Goal: Transaction & Acquisition: Obtain resource

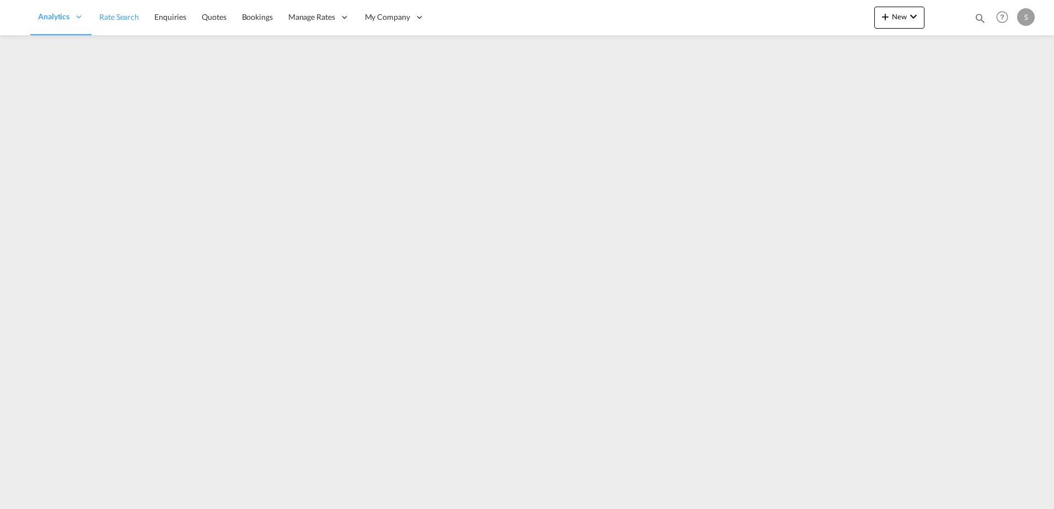
click at [120, 23] on ul "Analytics Reports Dashboard Rate Search Enquiries Quotes" at bounding box center [231, 17] width 402 height 36
click at [196, 32] on link "Rate Search" at bounding box center [193, 17] width 55 height 36
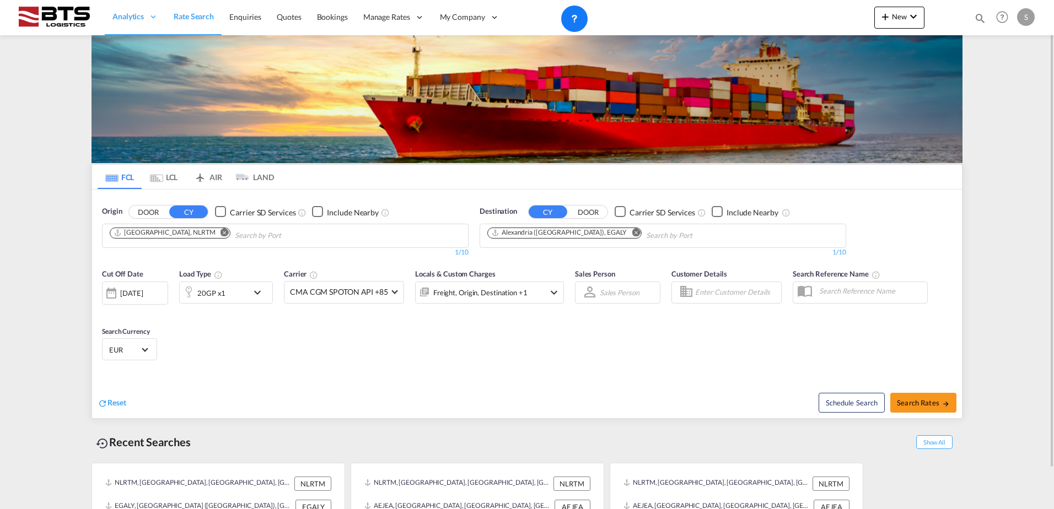
click at [632, 233] on md-icon "Remove" at bounding box center [636, 232] width 8 height 8
paste input "Mersin"
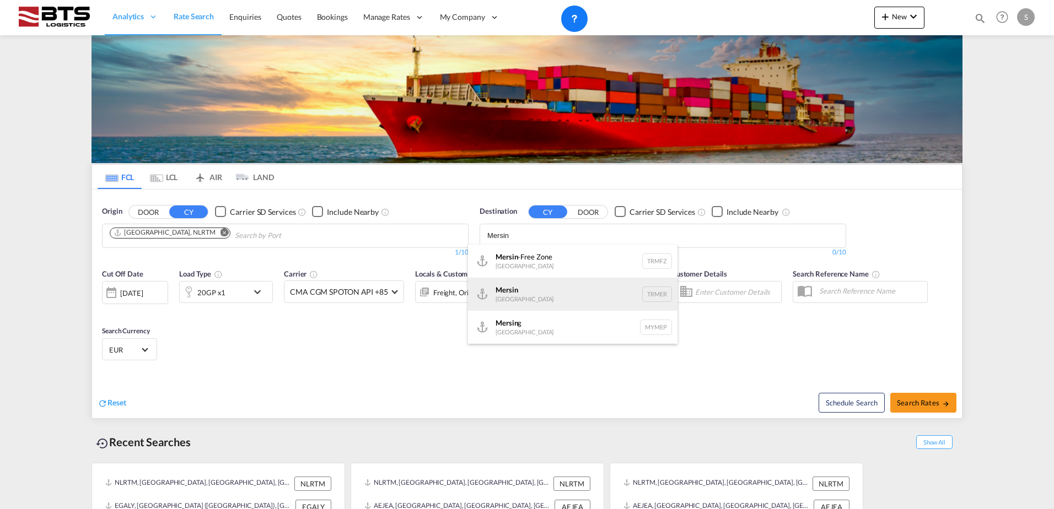
type input "Mersin"
click at [543, 290] on div "Mersin [GEOGRAPHIC_DATA] TRMER" at bounding box center [572, 294] width 209 height 33
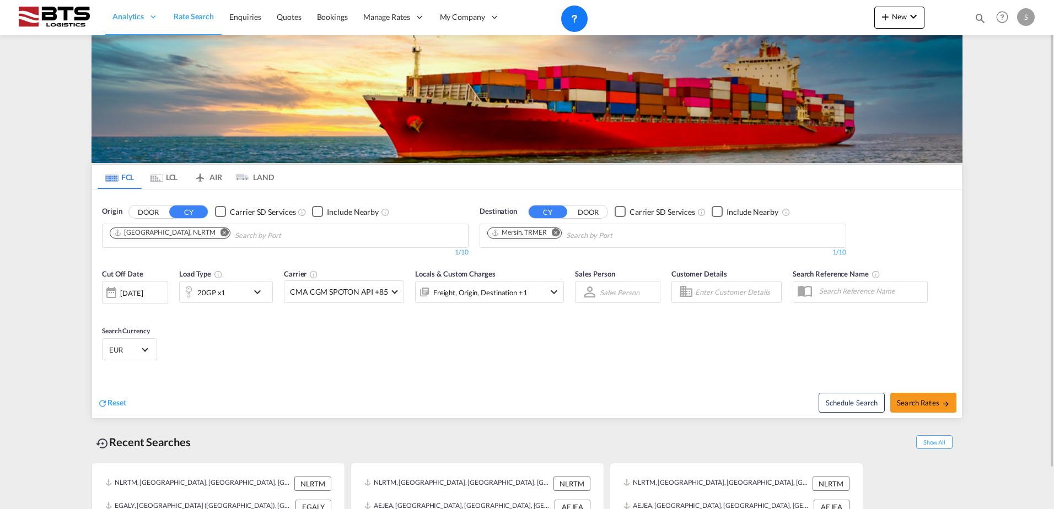
click at [122, 348] on span "EUR" at bounding box center [124, 350] width 31 height 10
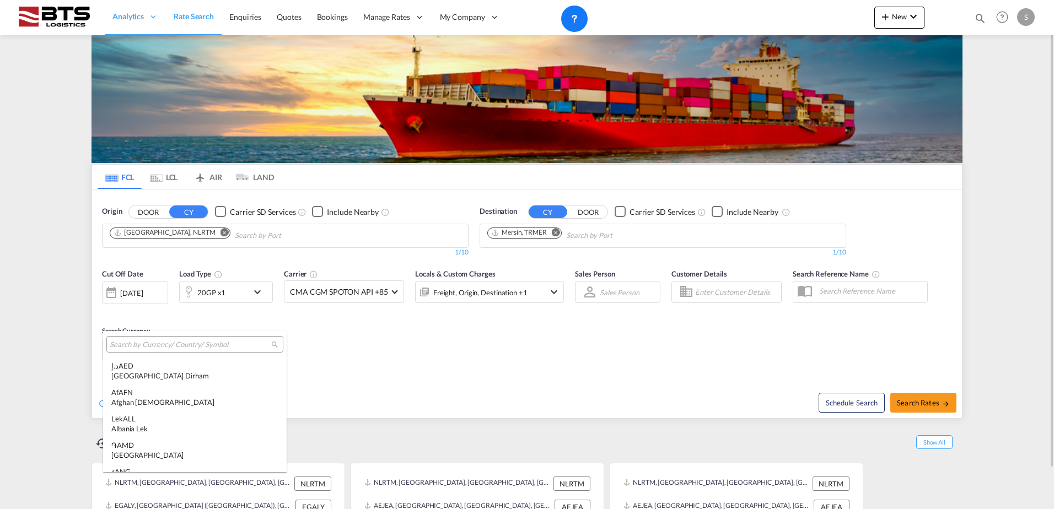
scroll to position [1107, 0]
click at [142, 346] on input "search" at bounding box center [190, 345] width 161 height 10
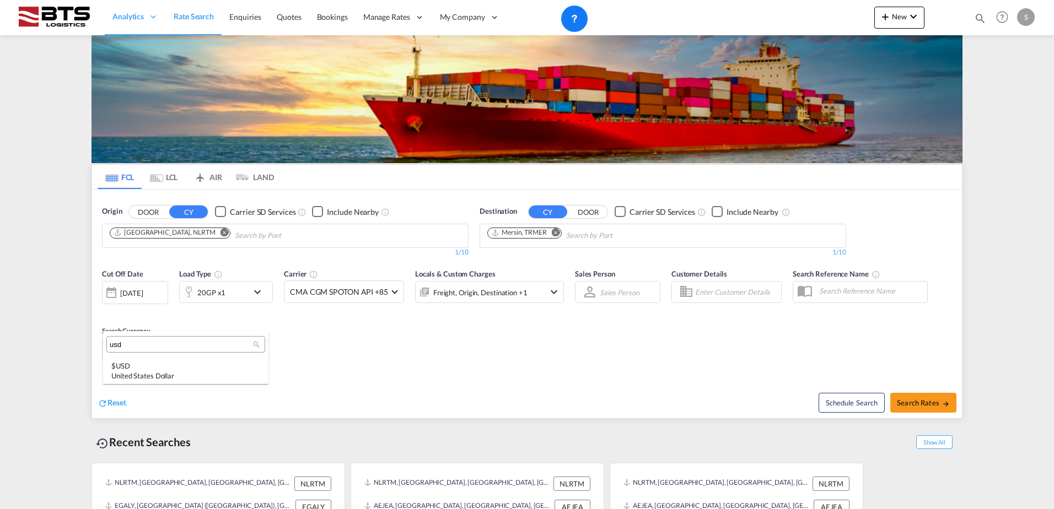
scroll to position [0, 0]
type input "usd"
click at [151, 374] on div "United States Dollar" at bounding box center [185, 376] width 149 height 10
click at [577, 362] on div "Cut Off Date [DATE] [DATE] Load Type 20GP x1 Carrier CMA CGM SPOTON API +85 Onl…" at bounding box center [527, 316] width 870 height 107
click at [479, 289] on div "Freight, Origin, Destination +1" at bounding box center [480, 292] width 94 height 15
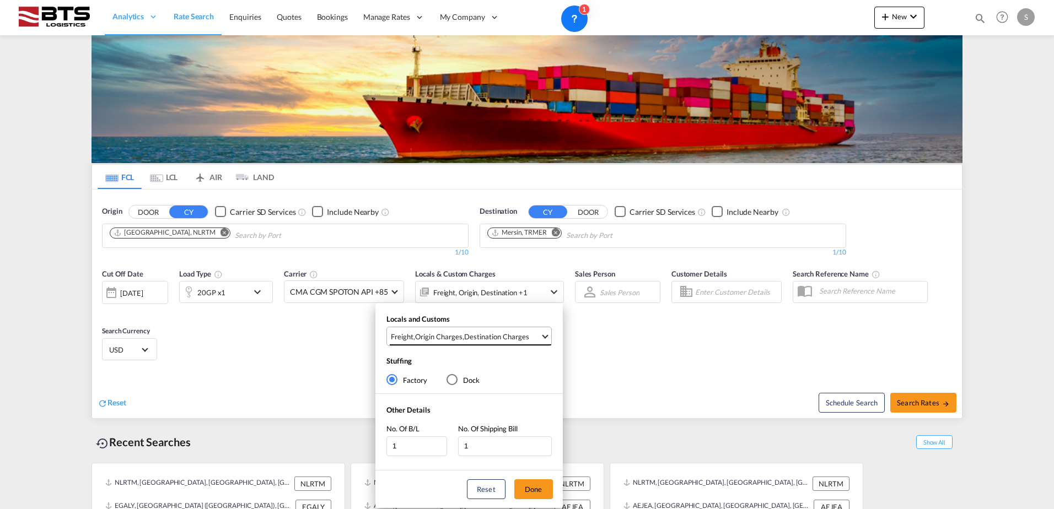
click at [444, 337] on div "Origin Charges" at bounding box center [438, 337] width 47 height 10
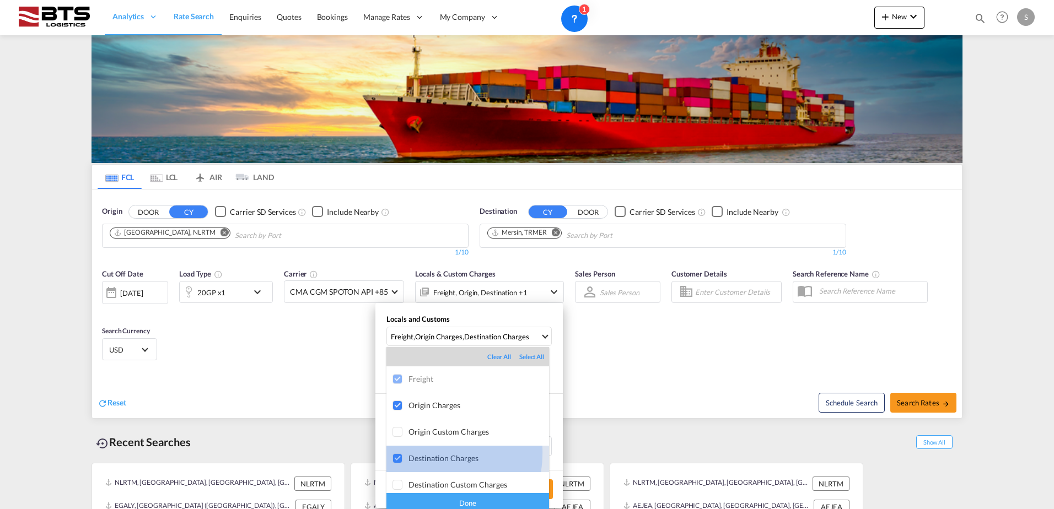
click at [421, 454] on div "Destination Charges" at bounding box center [478, 458] width 141 height 9
click at [446, 502] on div "Done" at bounding box center [467, 502] width 163 height 19
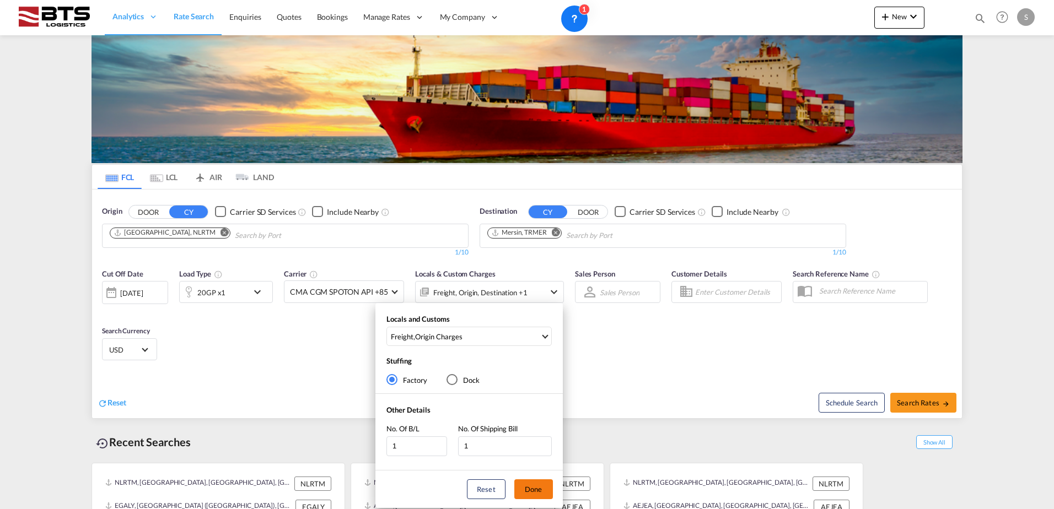
click at [536, 492] on button "Done" at bounding box center [533, 490] width 39 height 20
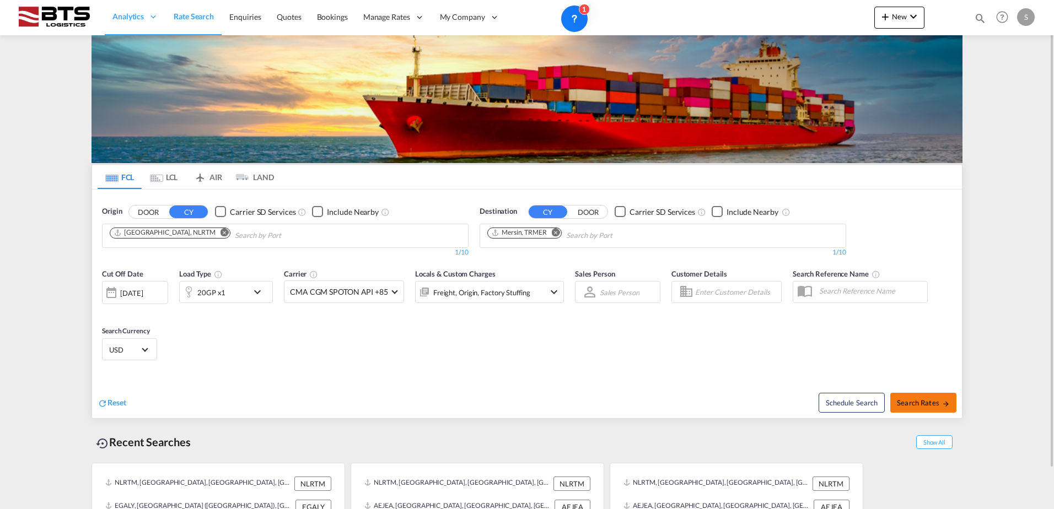
click at [928, 398] on span "Search Rates" at bounding box center [923, 402] width 53 height 9
type input "NLRTM to TRMER / [DATE]"
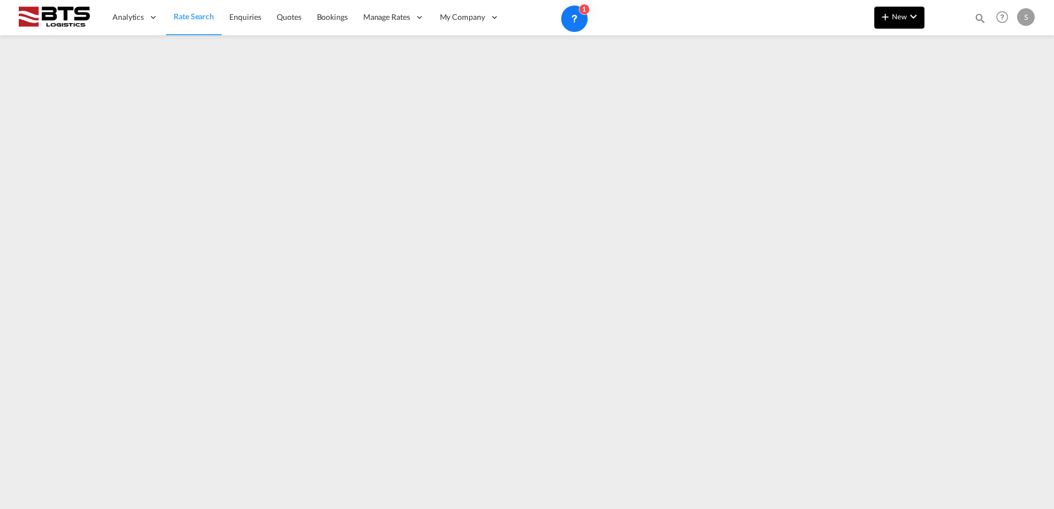
click at [888, 24] on button "New" at bounding box center [899, 18] width 50 height 22
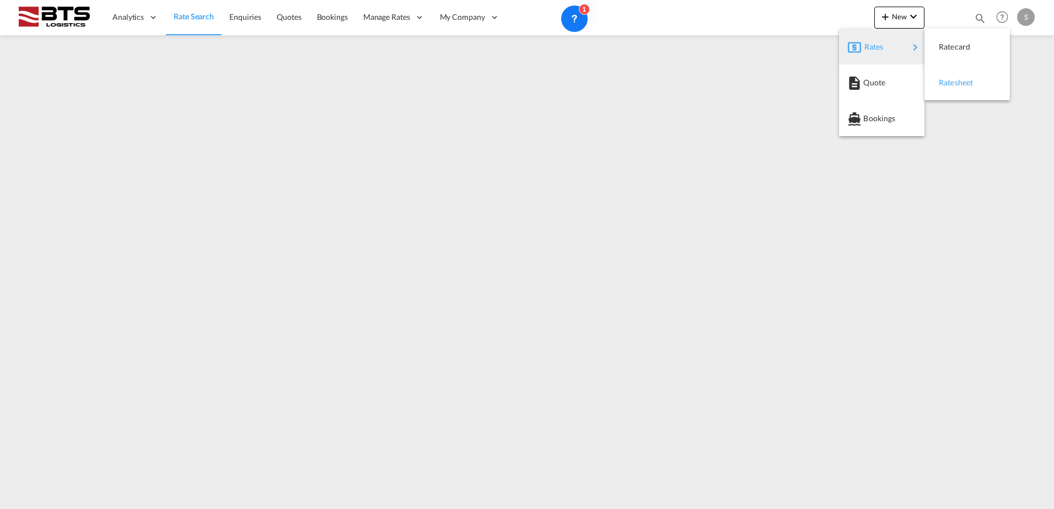
click at [951, 80] on span "Ratesheet" at bounding box center [945, 83] width 12 height 22
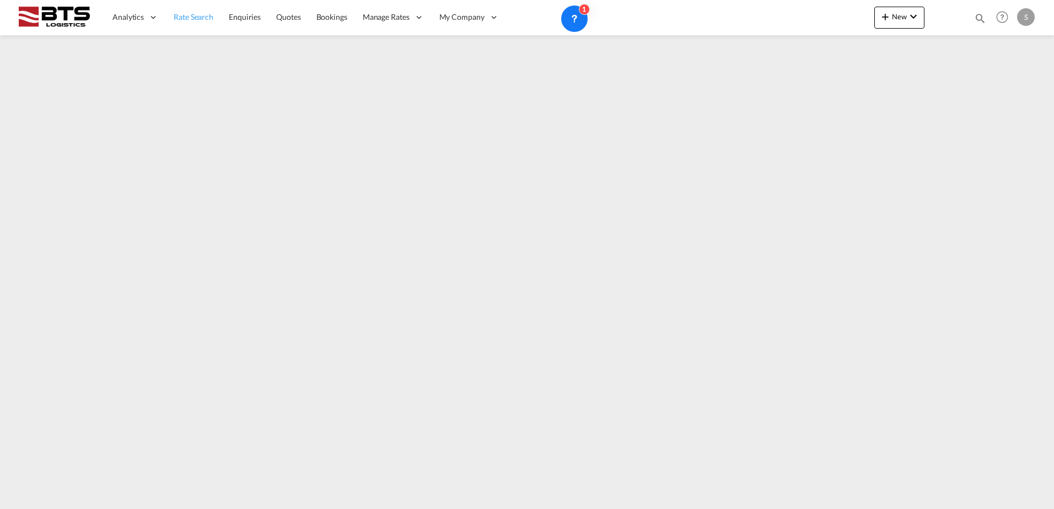
drag, startPoint x: 206, startPoint y: 26, endPoint x: 193, endPoint y: 26, distance: 12.7
click at [206, 26] on link "Rate Search" at bounding box center [193, 17] width 55 height 36
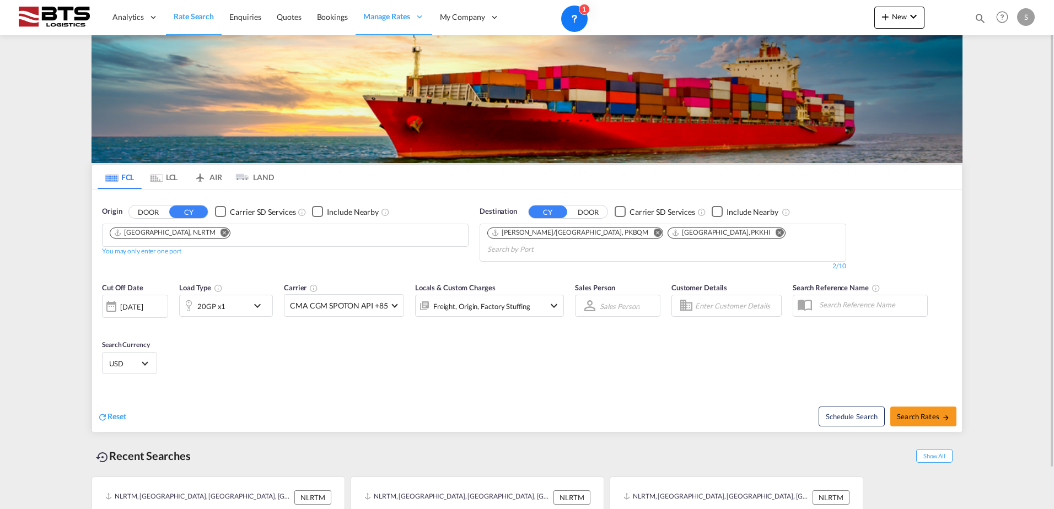
click at [776, 232] on md-icon "Remove" at bounding box center [780, 232] width 8 height 8
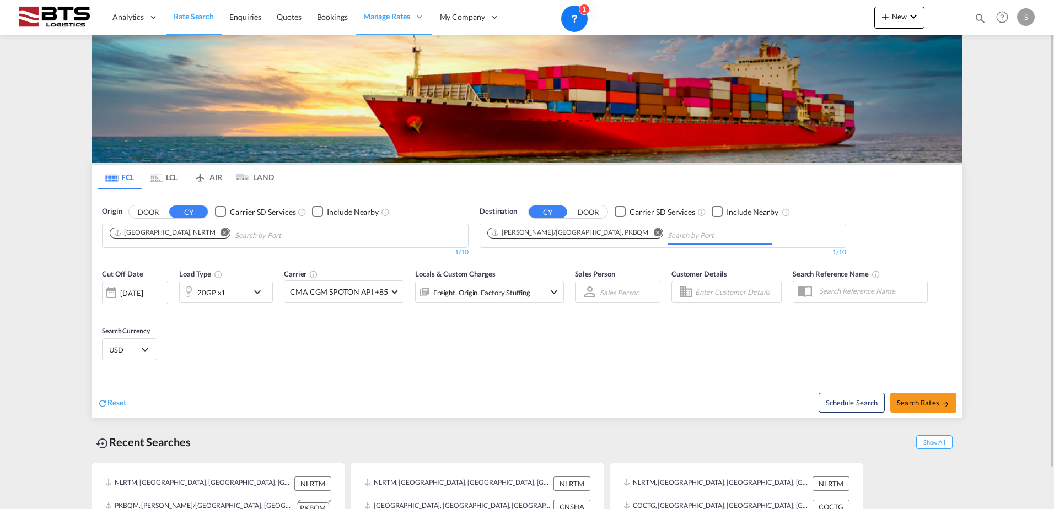
click at [653, 234] on md-icon "Remove" at bounding box center [657, 232] width 8 height 8
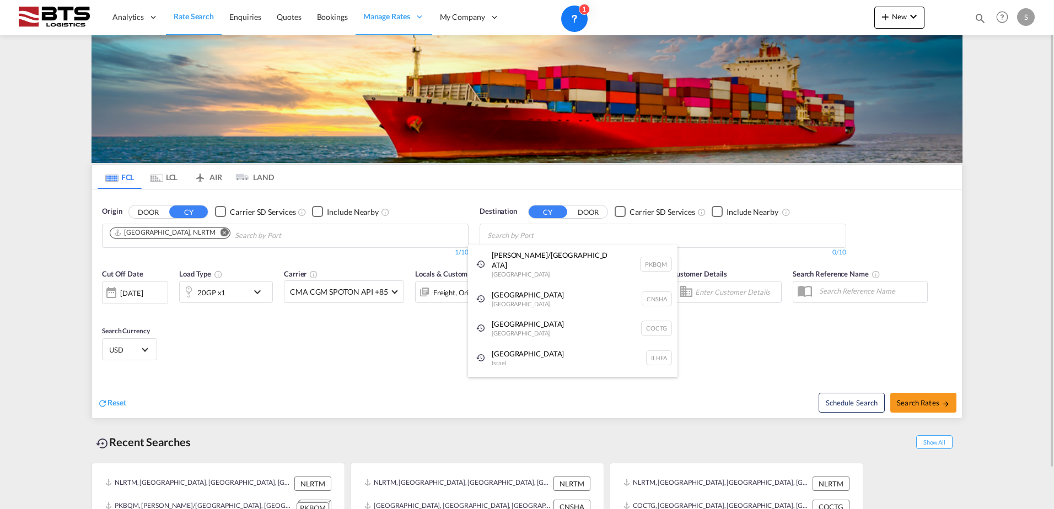
paste input "[GEOGRAPHIC_DATA]"
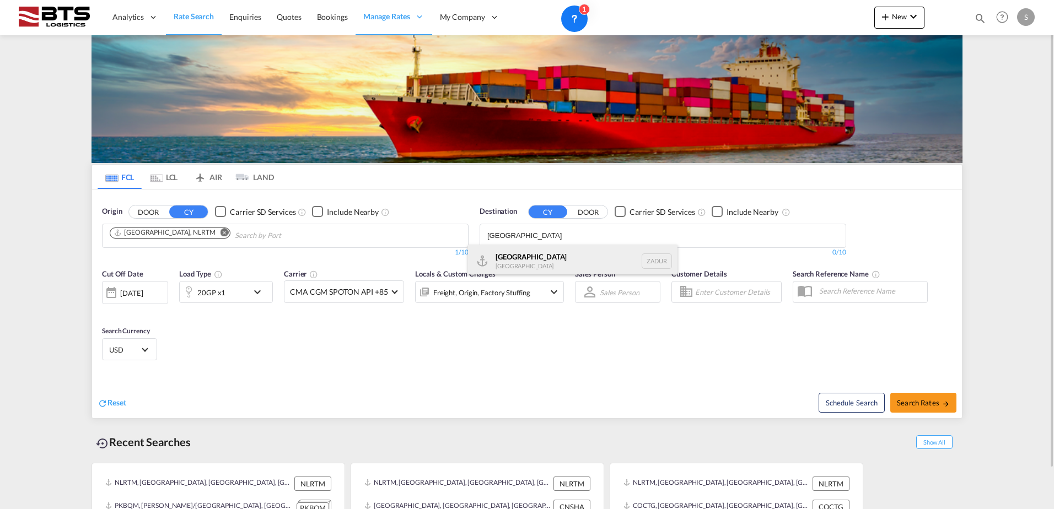
type input "[GEOGRAPHIC_DATA]"
click at [543, 267] on div "[GEOGRAPHIC_DATA] [GEOGRAPHIC_DATA] ZADUR" at bounding box center [572, 261] width 209 height 33
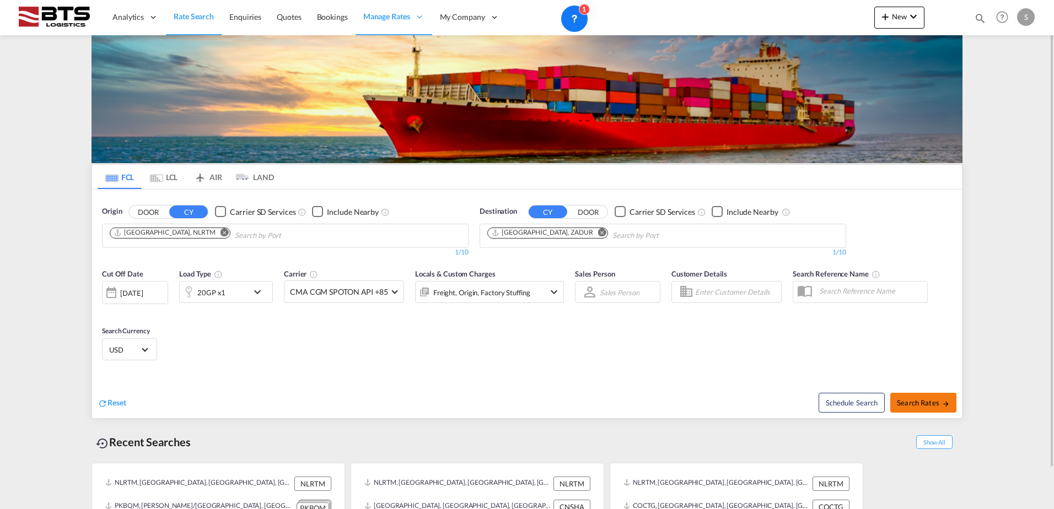
click at [934, 400] on span "Search Rates" at bounding box center [923, 402] width 53 height 9
type input "NLRTM to ZADUR / [DATE]"
